Goal: Task Accomplishment & Management: Complete application form

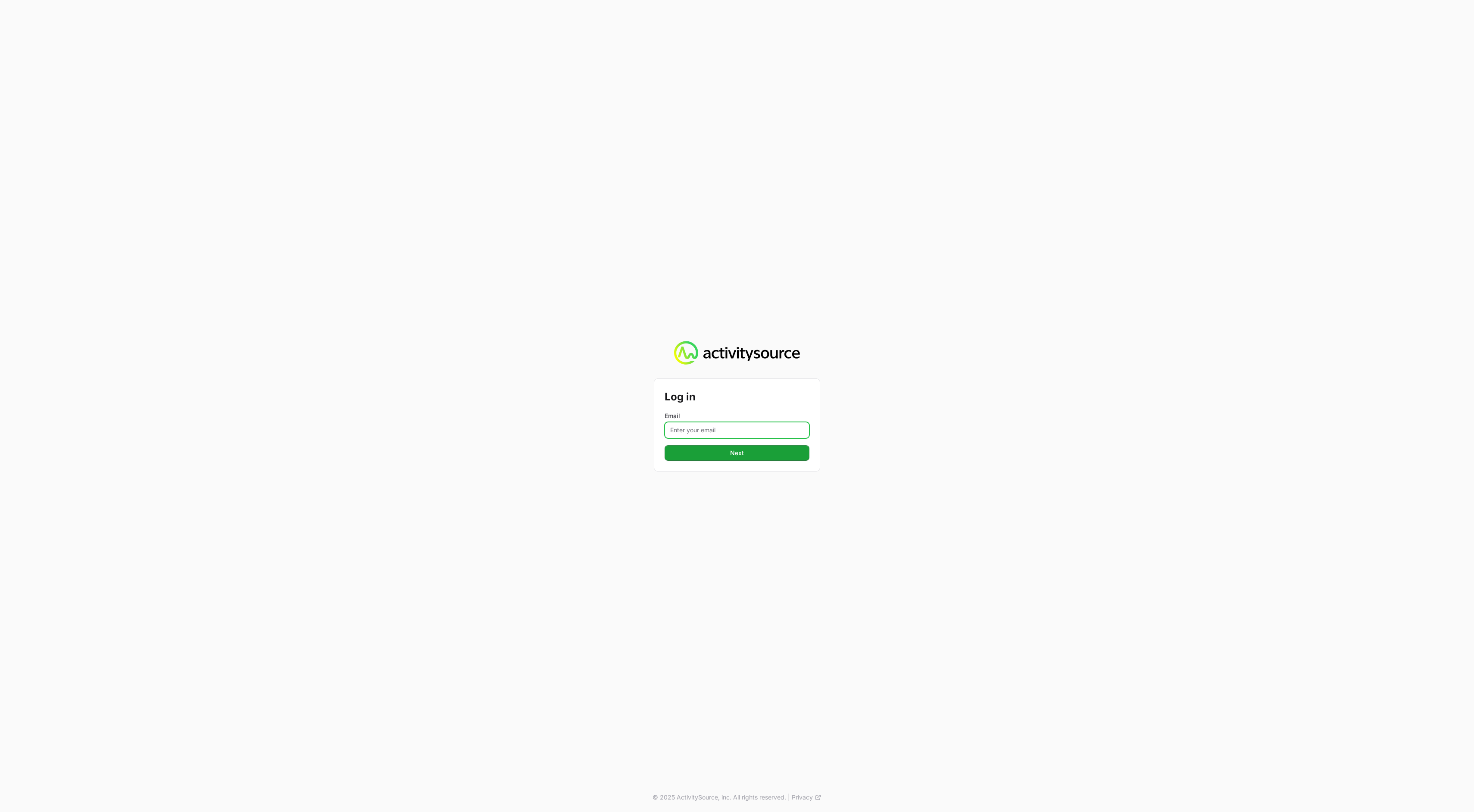
click at [743, 432] on input "Email" at bounding box center [736, 430] width 145 height 17
type input "[EMAIL_ADDRESS][DOMAIN_NAME]"
click at [754, 451] on button "Next" at bounding box center [736, 453] width 145 height 15
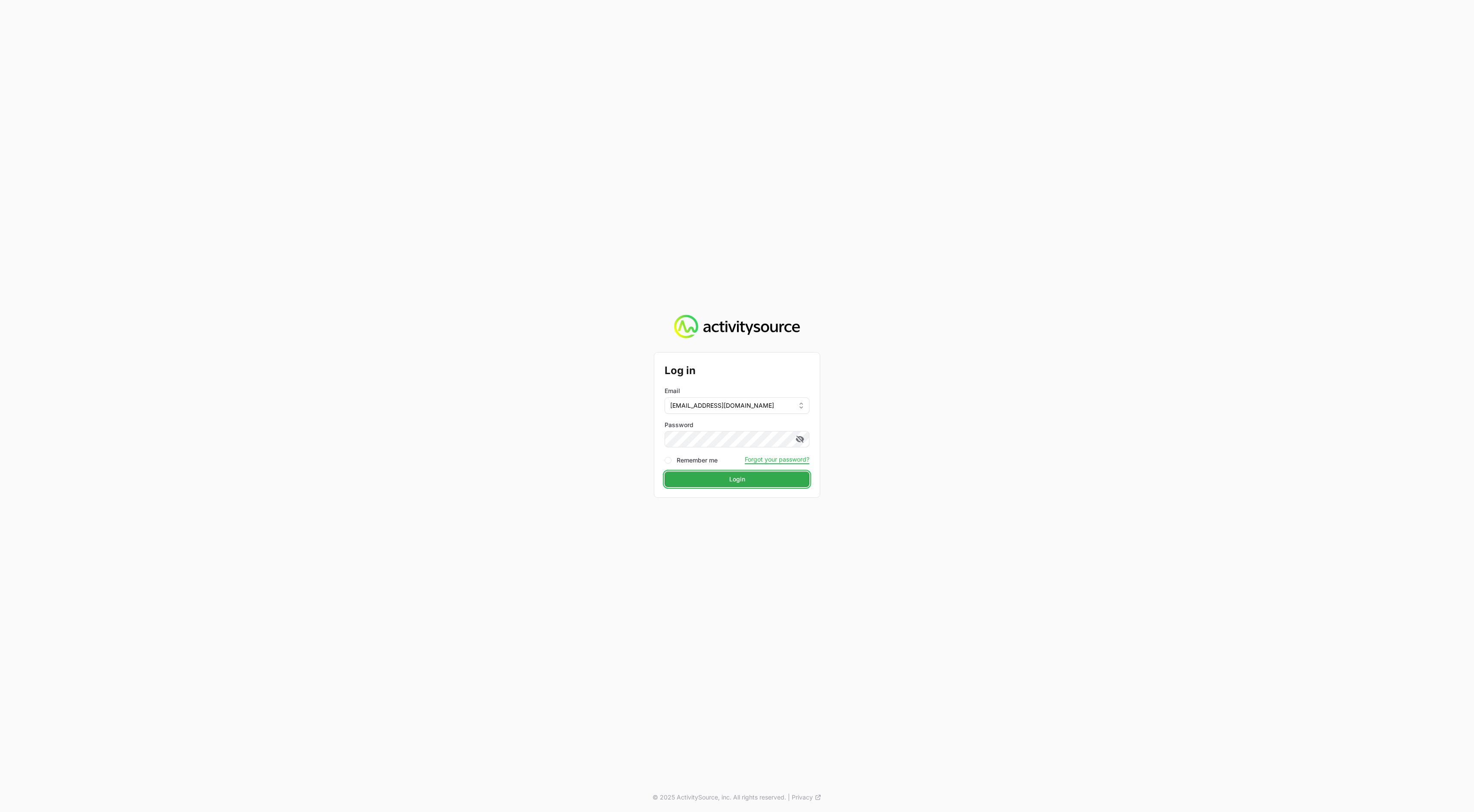
click at [724, 478] on button "Login" at bounding box center [736, 479] width 145 height 15
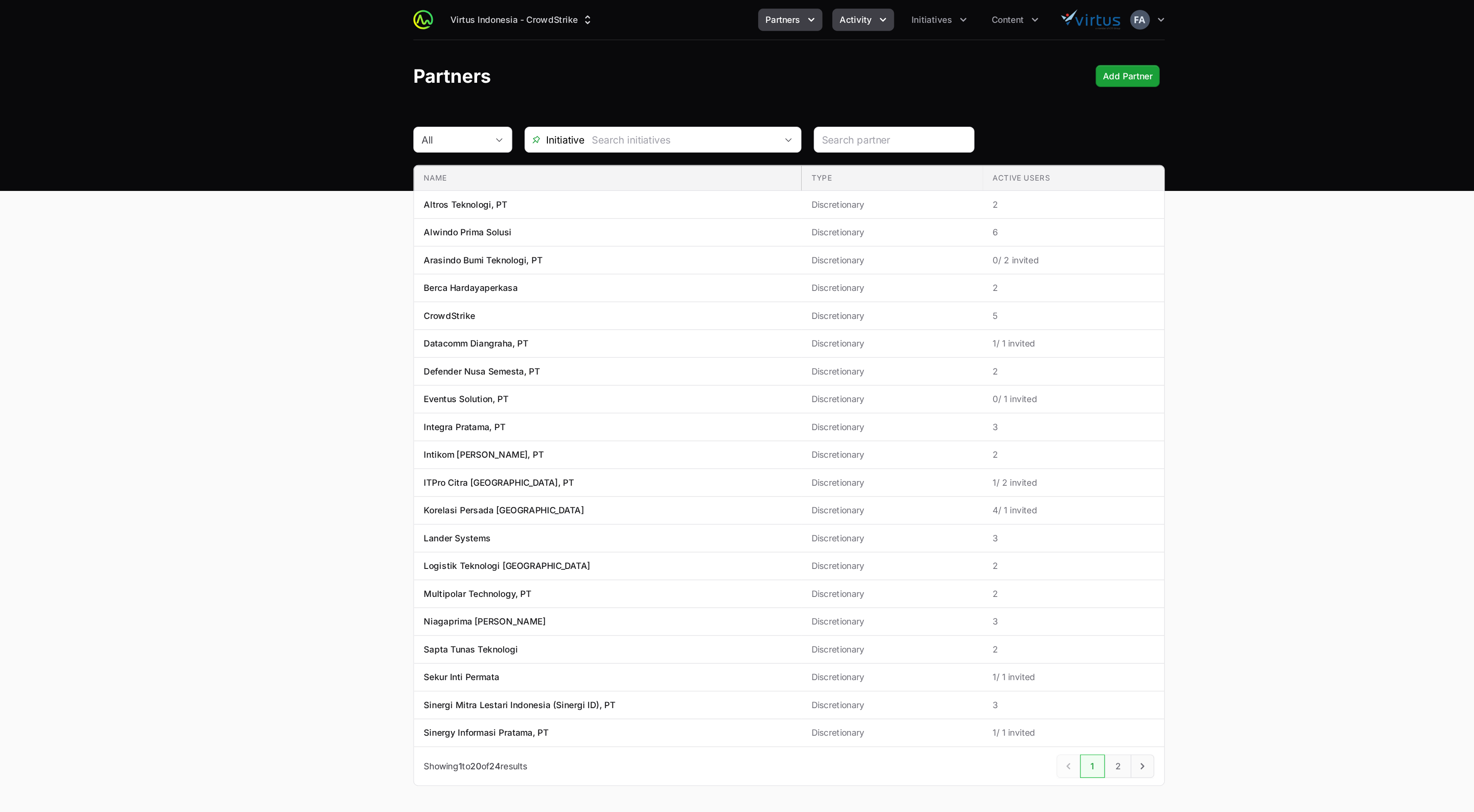
click at [792, 13] on span "Activity" at bounding box center [783, 14] width 22 height 9
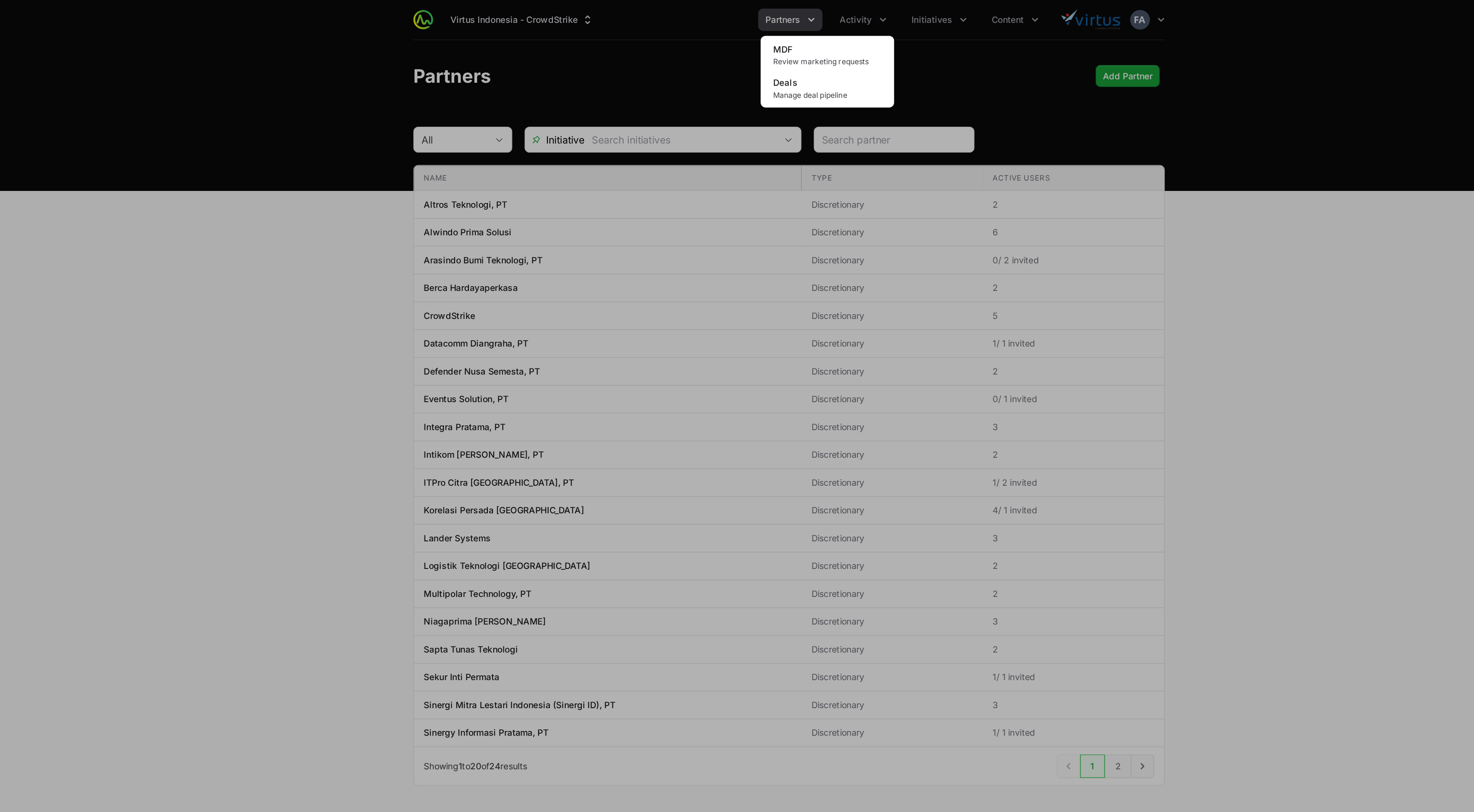
click at [867, 30] on div "Activity menu" at bounding box center [737, 406] width 1474 height 812
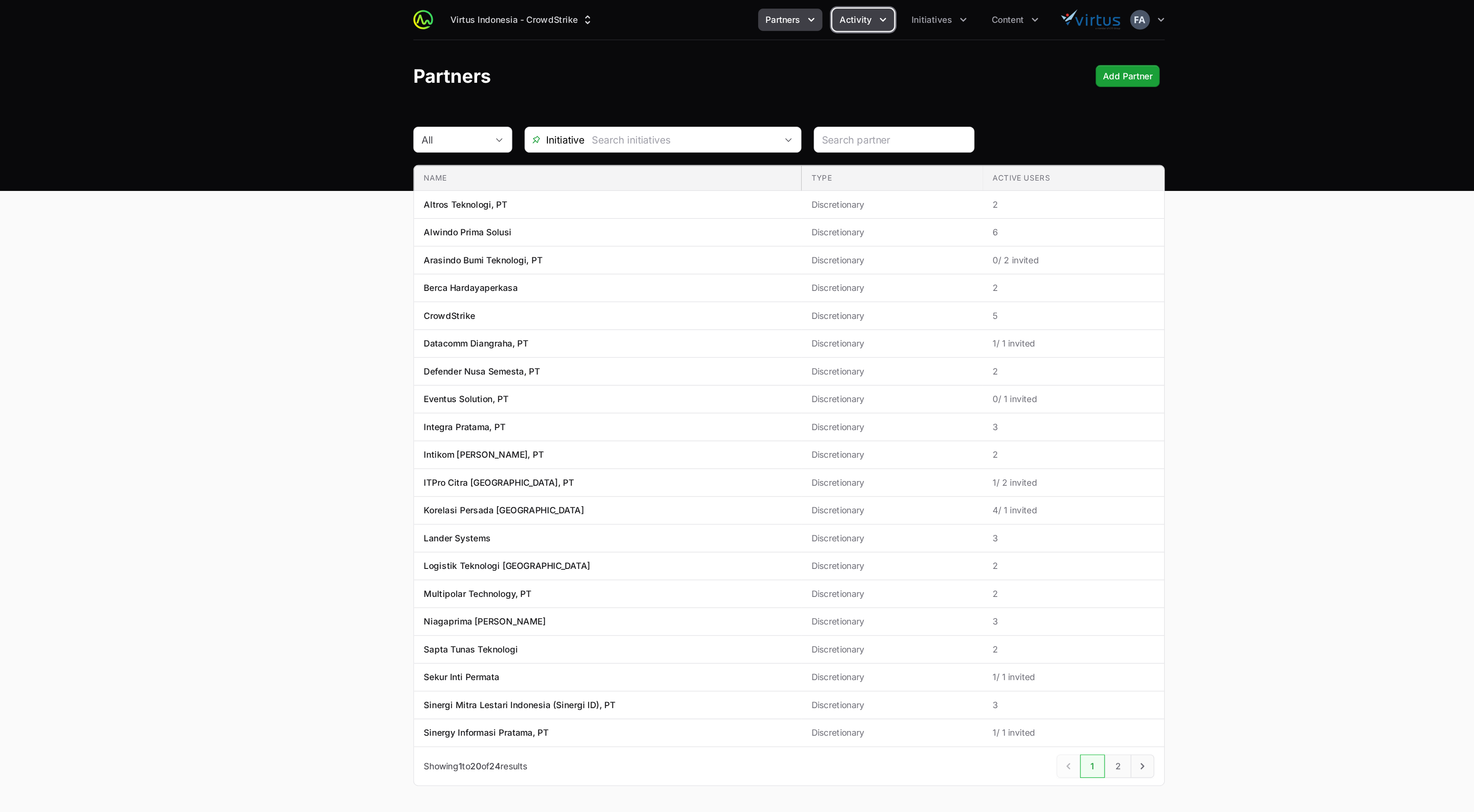
click at [787, 16] on span "Activity" at bounding box center [783, 14] width 22 height 9
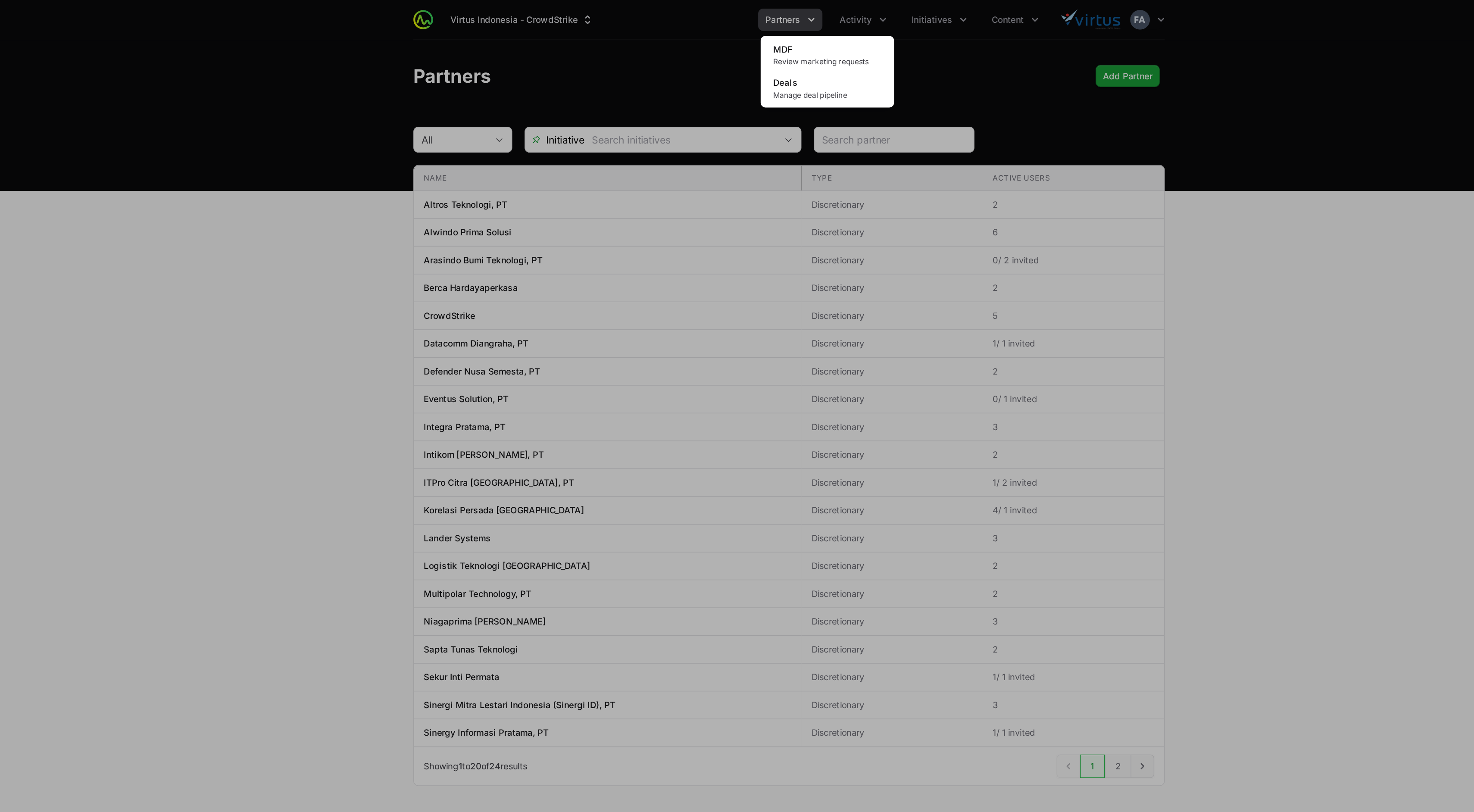
click at [623, 70] on div "Activity menu" at bounding box center [737, 406] width 1474 height 812
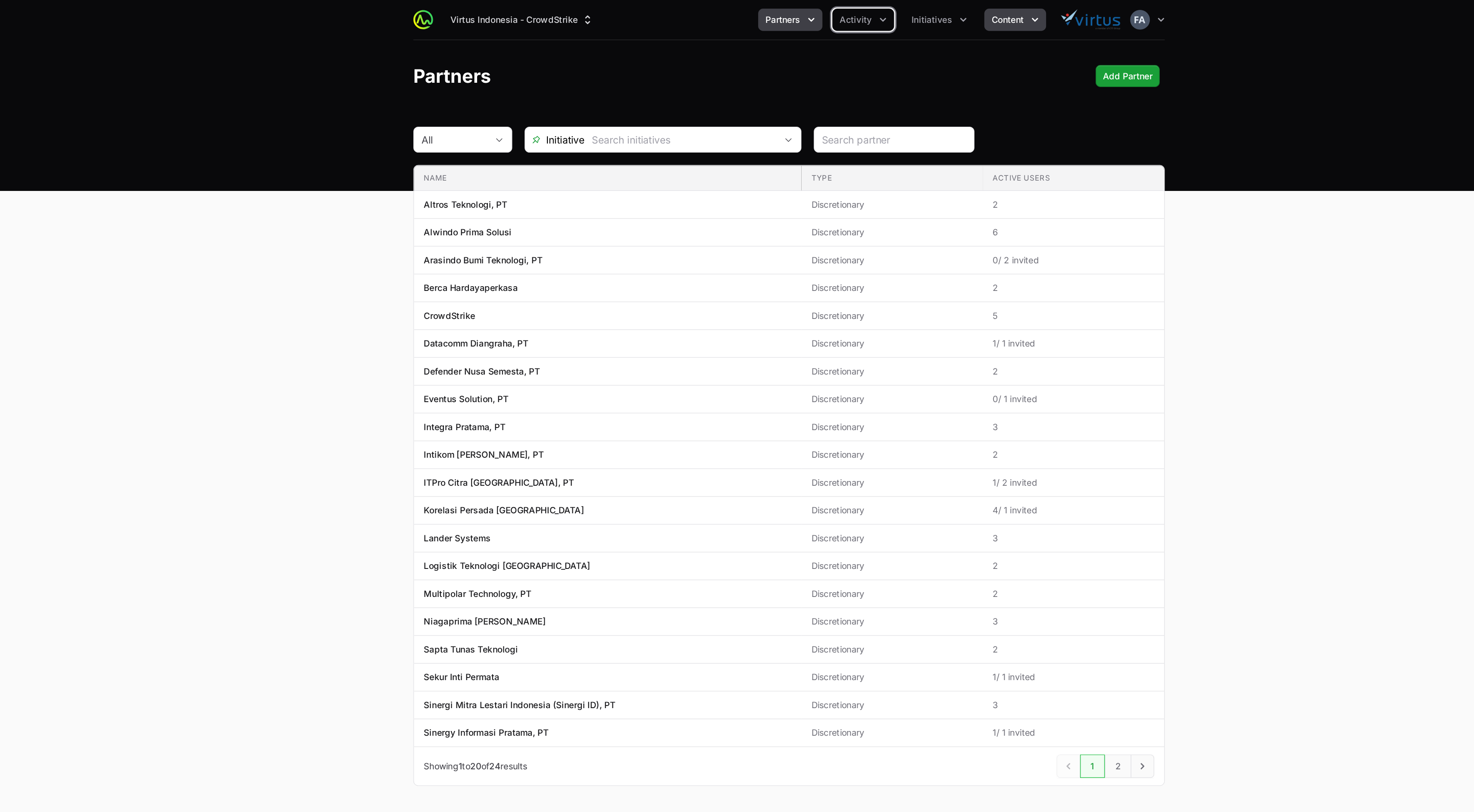
click at [882, 13] on span "Content" at bounding box center [889, 14] width 22 height 9
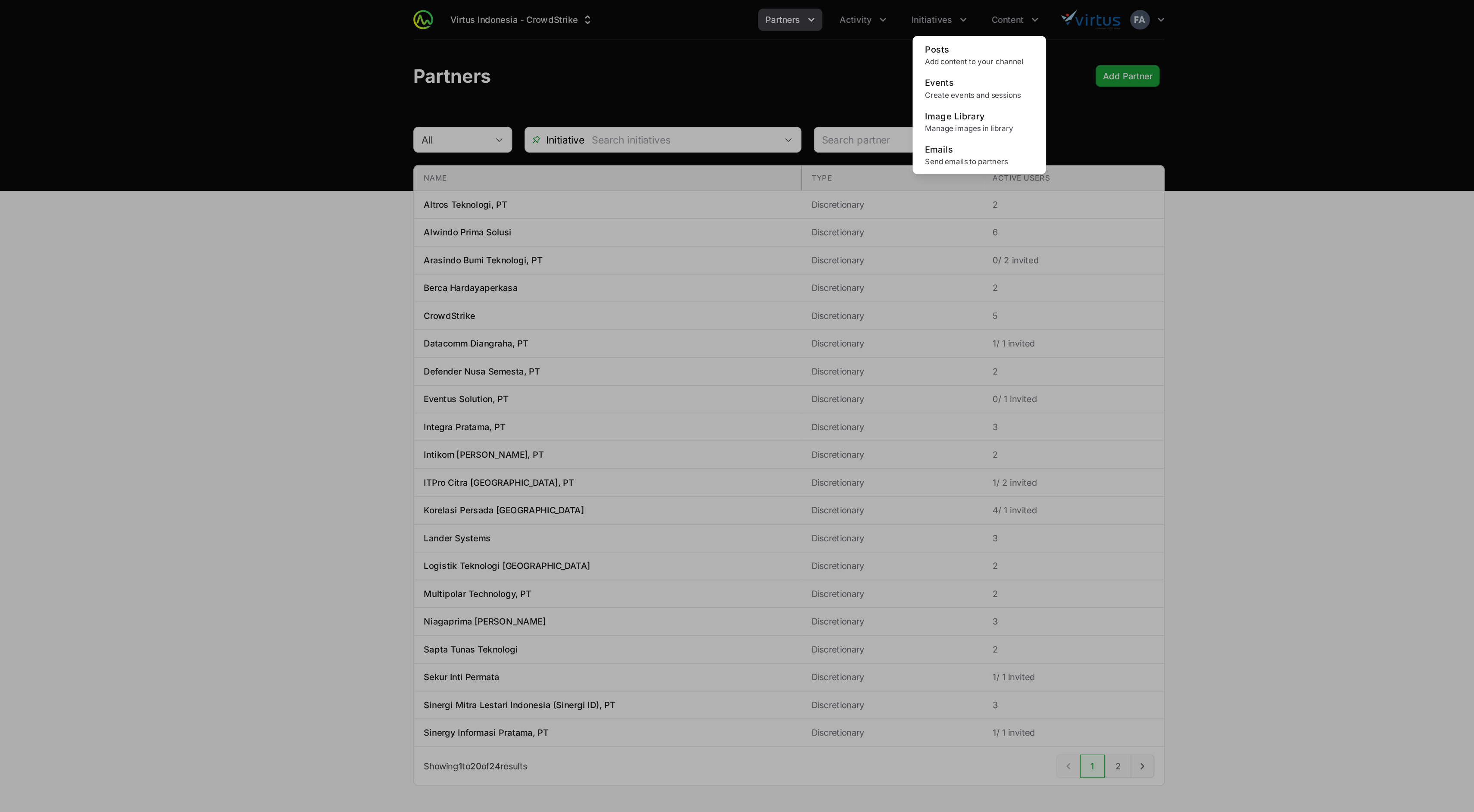
click at [744, 7] on div "Content menu" at bounding box center [737, 406] width 1474 height 812
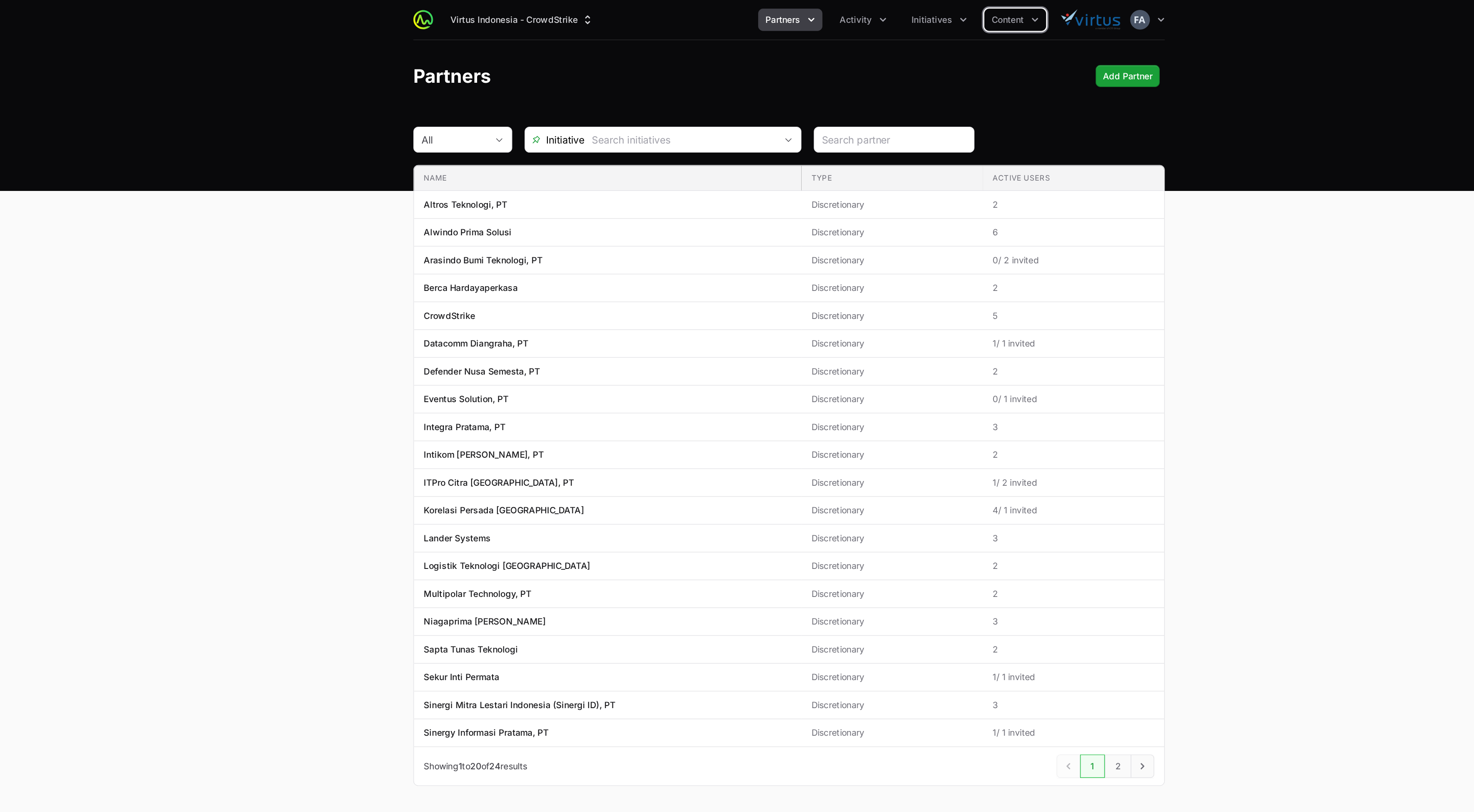
click at [754, 18] on button "Partners" at bounding box center [738, 14] width 45 height 15
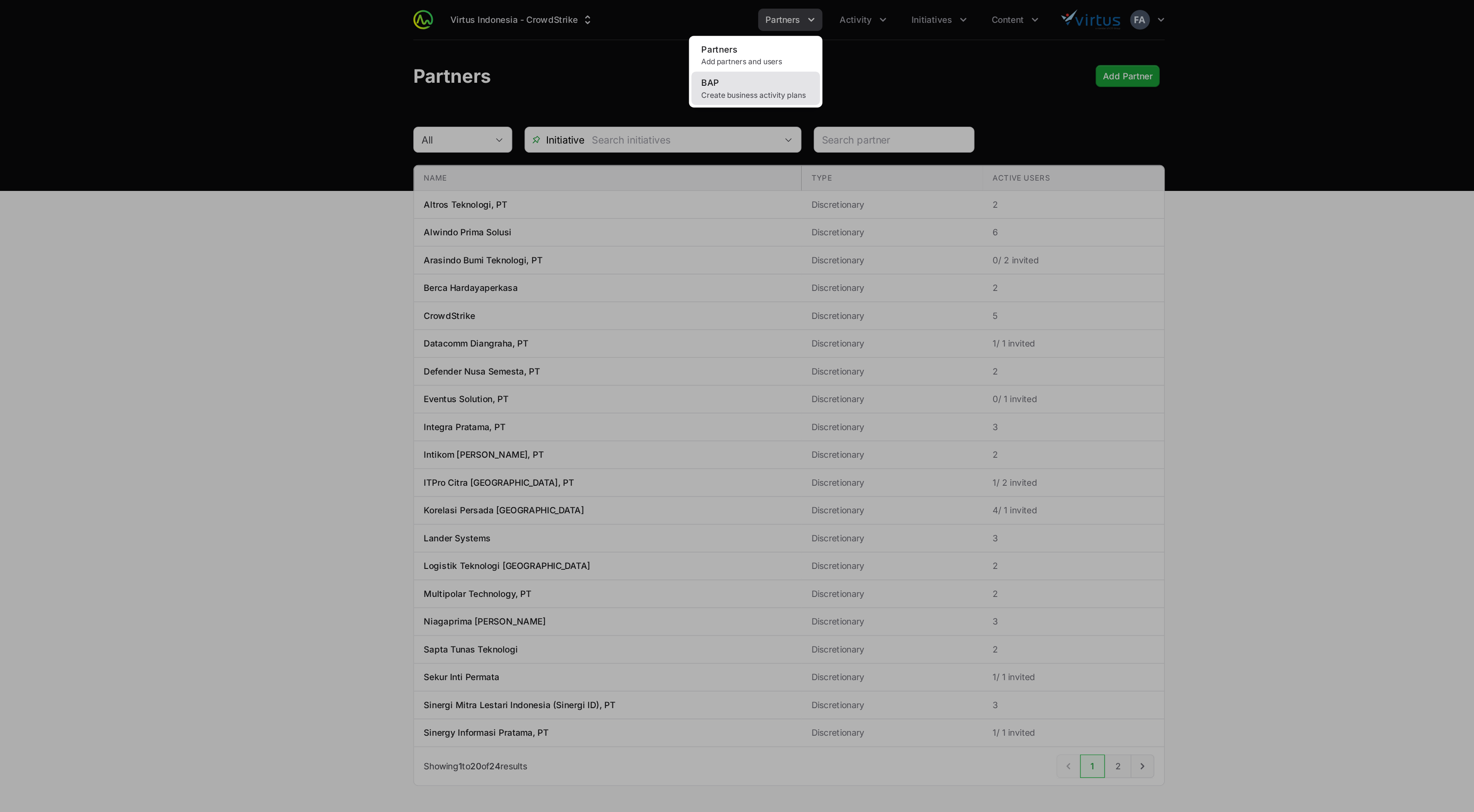
click at [703, 67] on span "Create business activity plans" at bounding box center [714, 66] width 76 height 7
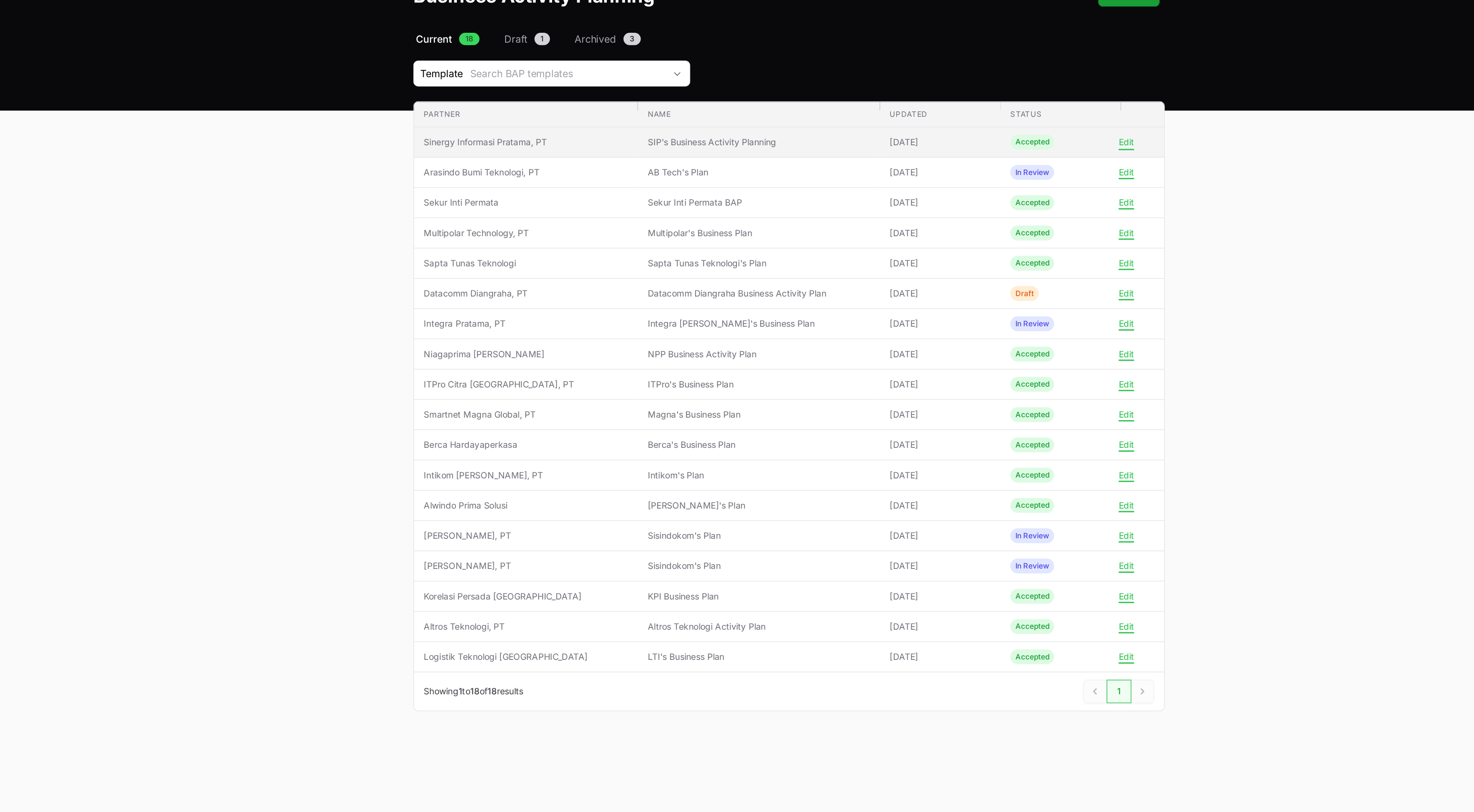
click at [969, 156] on button "Edit" at bounding box center [972, 155] width 11 height 8
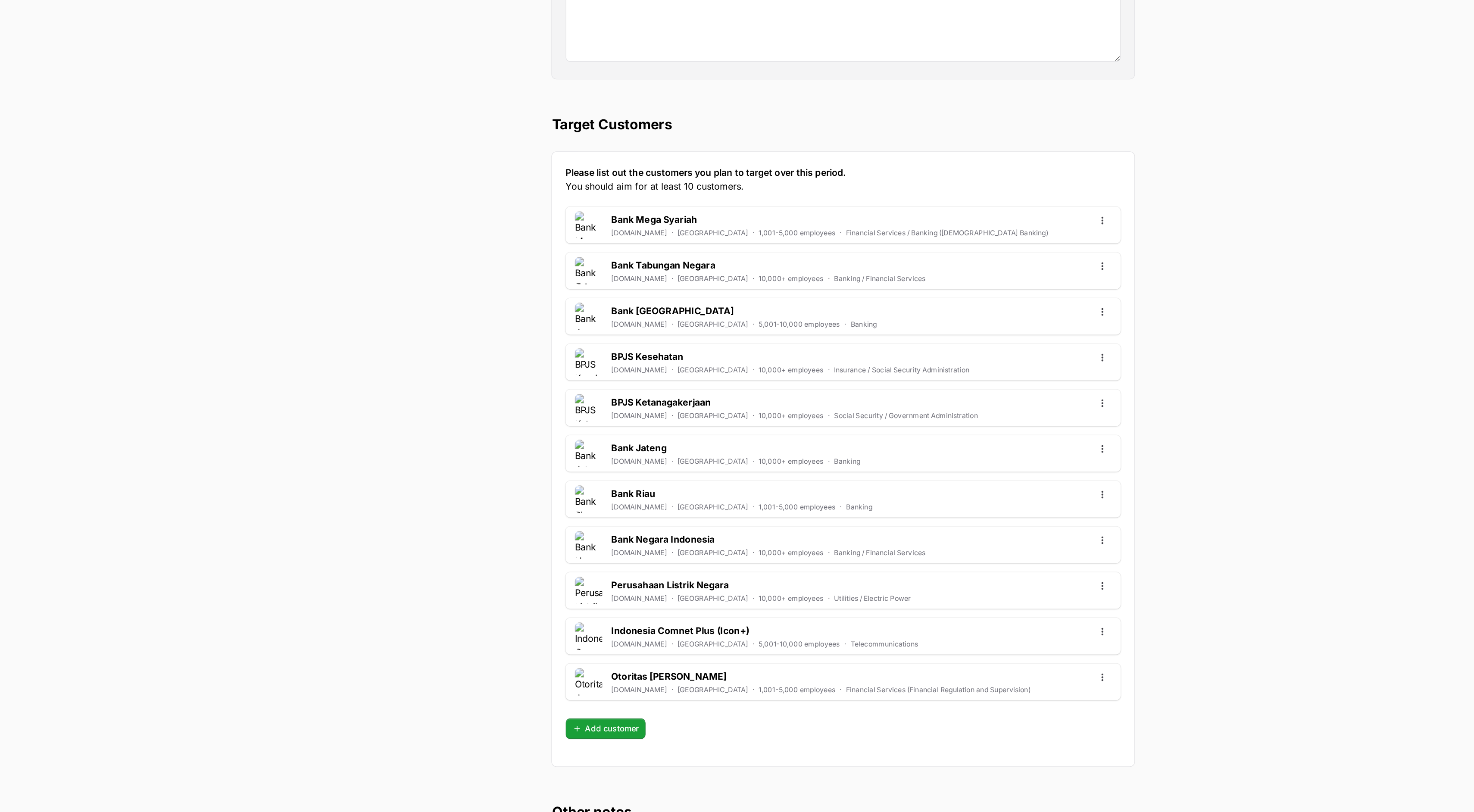
scroll to position [1117, 0]
